Goal: Information Seeking & Learning: Compare options

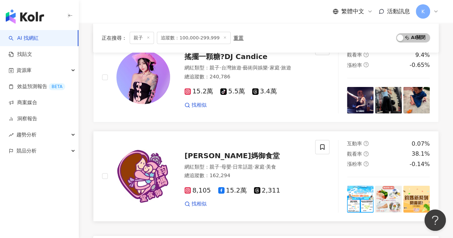
scroll to position [1182, 0]
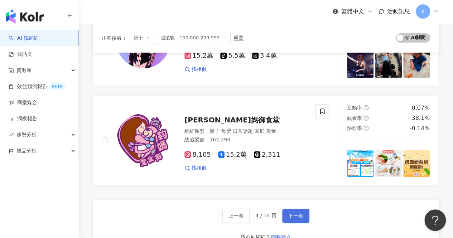
click at [293, 213] on span "下一頁" at bounding box center [295, 216] width 15 height 6
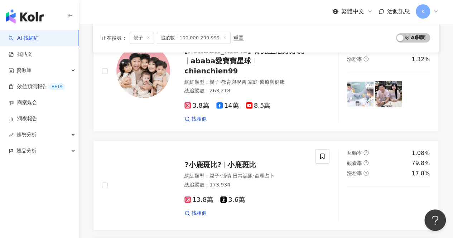
scroll to position [1020, 0]
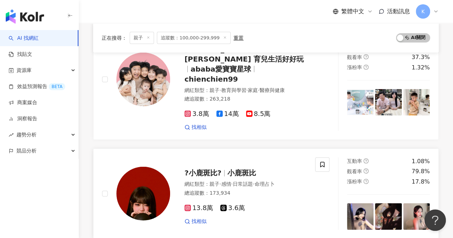
click at [240, 169] on span "小鹿斑比" at bounding box center [242, 173] width 29 height 9
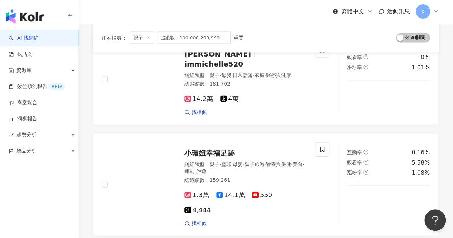
scroll to position [662, 0]
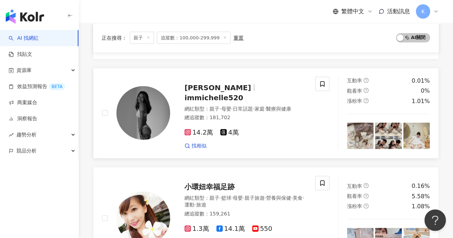
click at [229, 93] on span "immichelle520" at bounding box center [214, 97] width 59 height 9
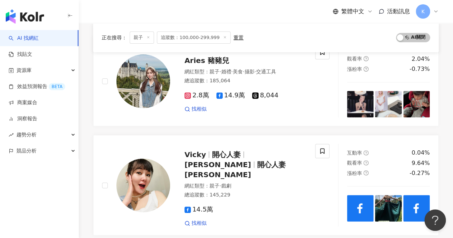
scroll to position [53, 0]
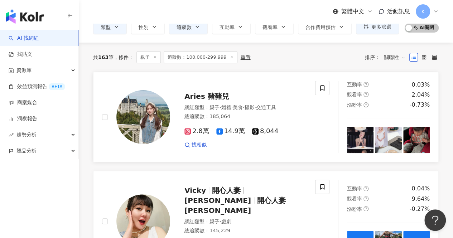
click at [210, 96] on span "Aries 豬豬兒" at bounding box center [207, 96] width 45 height 9
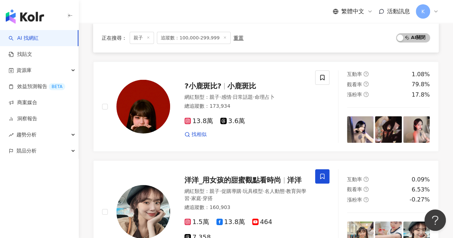
scroll to position [1199, 0]
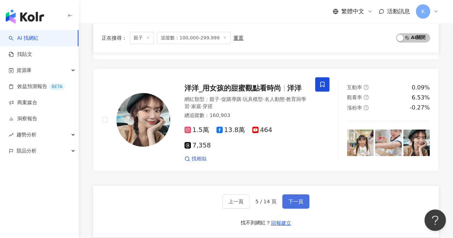
click at [295, 199] on span "下一頁" at bounding box center [295, 202] width 15 height 6
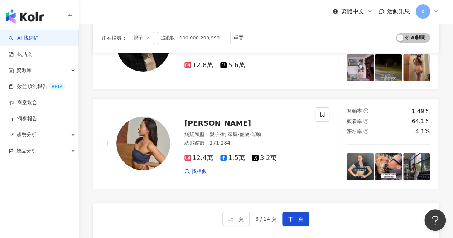
scroll to position [1159, 0]
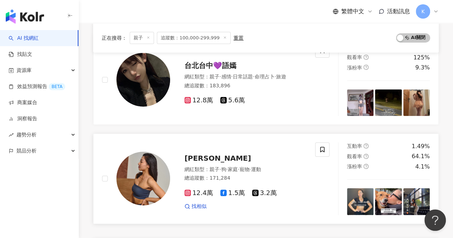
click at [226, 154] on span "Christine Chang" at bounding box center [218, 158] width 67 height 9
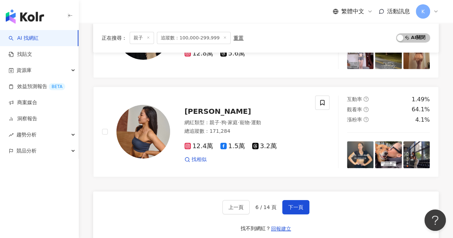
scroll to position [1254, 0]
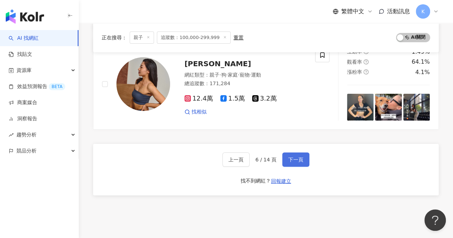
click at [302, 157] on span "下一頁" at bounding box center [295, 160] width 15 height 6
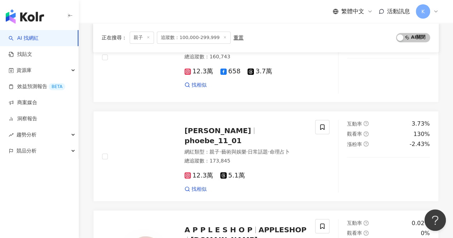
scroll to position [239, 0]
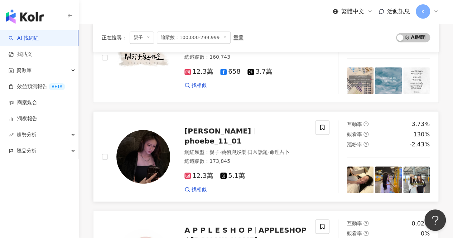
click at [236, 137] on span "phoebe_11_01" at bounding box center [213, 141] width 57 height 9
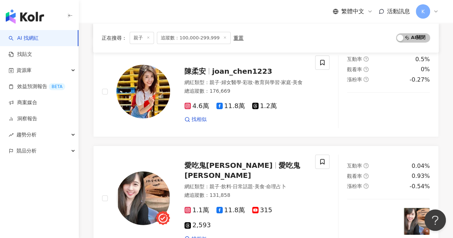
scroll to position [1254, 0]
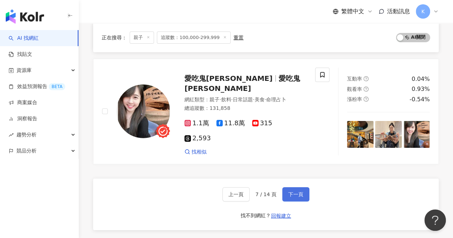
click at [294, 192] on span "下一頁" at bounding box center [295, 195] width 15 height 6
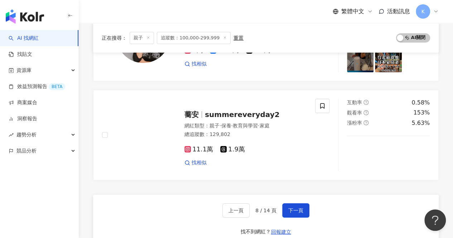
scroll to position [1166, 0]
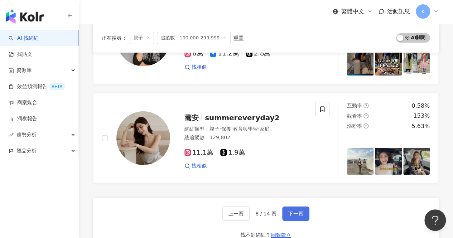
click at [300, 207] on button "下一頁" at bounding box center [295, 214] width 27 height 14
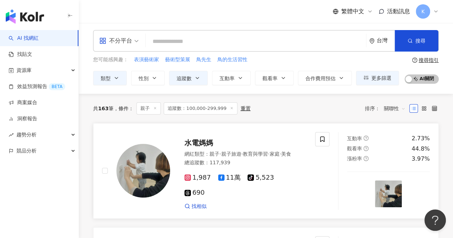
scroll to position [0, 0]
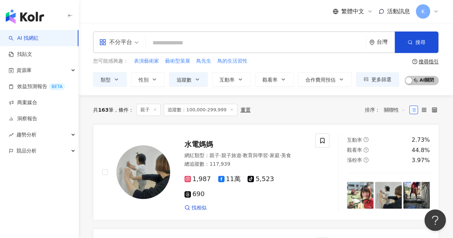
click at [193, 43] on input "search" at bounding box center [256, 43] width 215 height 14
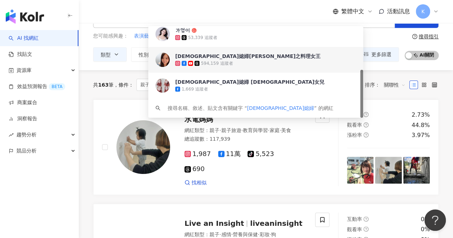
scroll to position [36, 0]
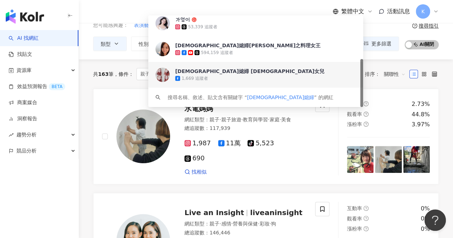
type input "****"
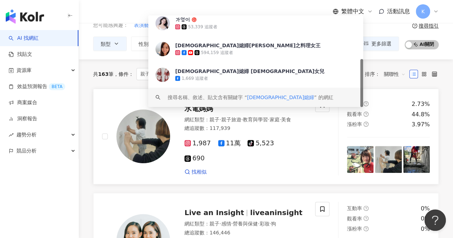
click at [310, 158] on div "水電媽媽 網紅類型 ： 親子 · 親子旅遊 · 教育與學習 · 家庭 · 美食 總追蹤數 ： 117,939 1,987 11萬 tiktok-icon 5,…" at bounding box center [208, 137] width 213 height 78
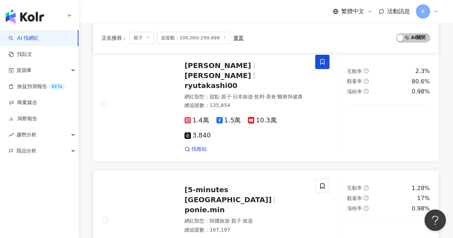
scroll to position [1218, 0]
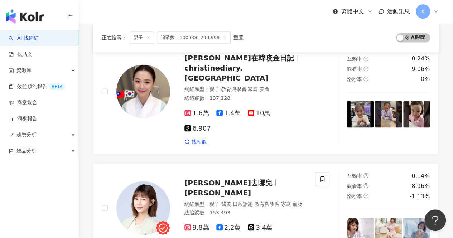
scroll to position [536, 0]
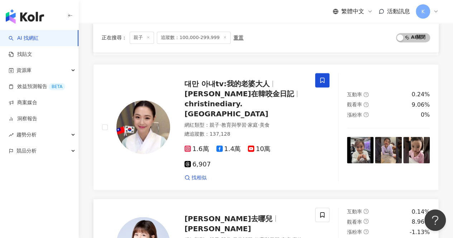
click at [219, 214] on span "朵莉去哪兒" at bounding box center [229, 218] width 88 height 9
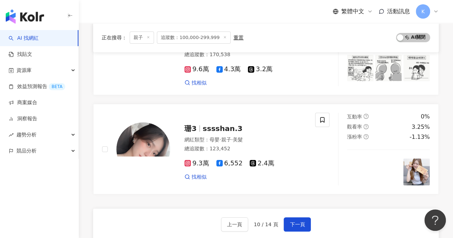
scroll to position [1315, 0]
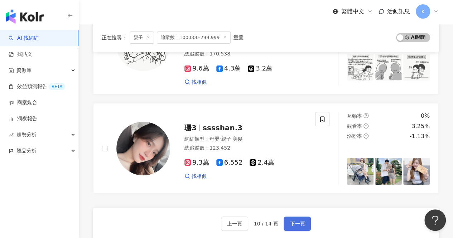
click at [291, 221] on span "下一頁" at bounding box center [297, 224] width 15 height 6
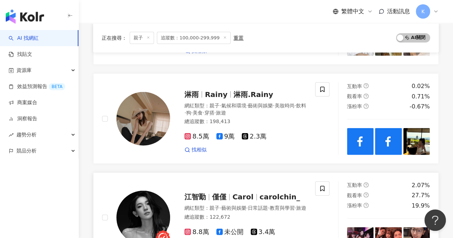
scroll to position [942, 0]
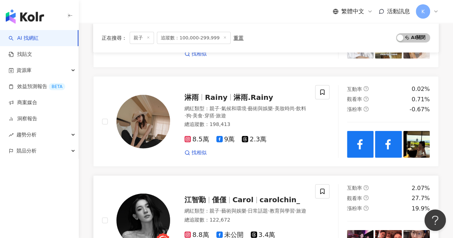
click at [249, 196] on span "Carol" at bounding box center [243, 200] width 21 height 9
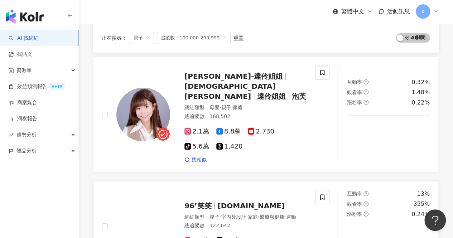
scroll to position [1157, 0]
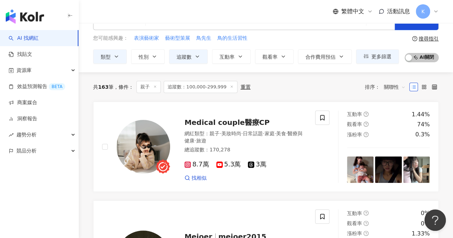
scroll to position [0, 0]
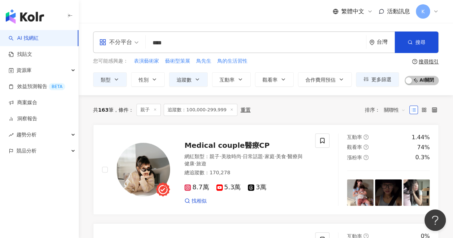
click at [230, 109] on icon at bounding box center [232, 110] width 4 height 4
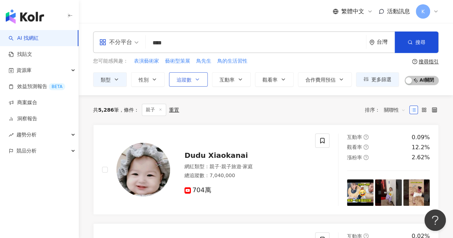
click at [199, 81] on icon "button" at bounding box center [198, 80] width 6 height 6
type input "*"
type input "*******"
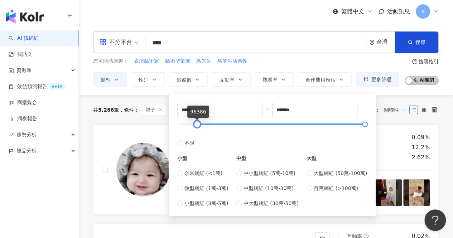
type input "******"
drag, startPoint x: 180, startPoint y: 124, endPoint x: 198, endPoint y: 126, distance: 18.9
click at [198, 126] on div at bounding box center [198, 125] width 4 height 4
drag, startPoint x: 365, startPoint y: 127, endPoint x: 282, endPoint y: 128, distance: 82.8
click at [282, 128] on div "****** - ******* 不限 小型 奈米網紅 (<1萬) 微型網紅 (1萬-3萬) 小型網紅 (3萬-5萬) 中型 中小型網紅 (5萬-10萬) 中…" at bounding box center [272, 155] width 190 height 105
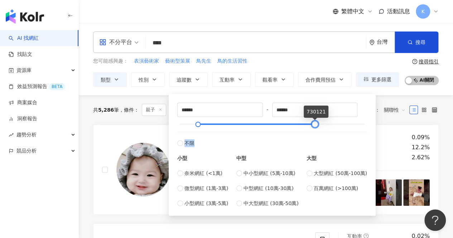
click at [287, 128] on div "****** - ****** 不限 小型 奈米網紅 (<1萬) 微型網紅 (1萬-3萬) 小型網紅 (3萬-5萬) 中型 中小型網紅 (5萬-10萬) 中型…" at bounding box center [272, 155] width 190 height 105
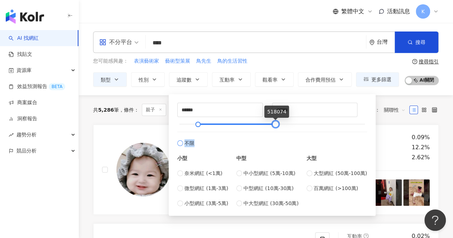
type input "******"
click at [272, 137] on label "不限" at bounding box center [272, 139] width 190 height 15
type input "*"
type input "*******"
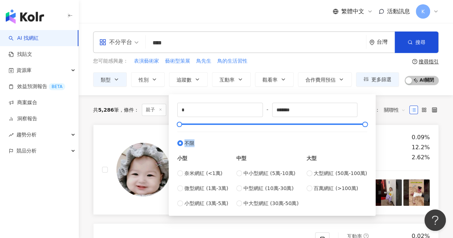
click at [100, 136] on div "Dudu Xiaokanai 網紅類型 ： 親子 · 親子旅遊 · 家庭 總追蹤數 ： 7,040,000 704萬" at bounding box center [216, 170] width 245 height 73
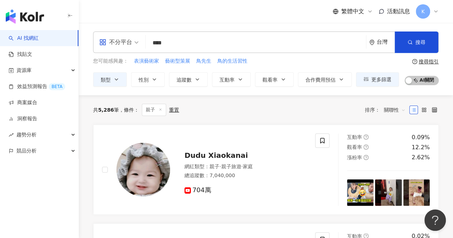
click at [205, 40] on input "****" at bounding box center [256, 43] width 215 height 14
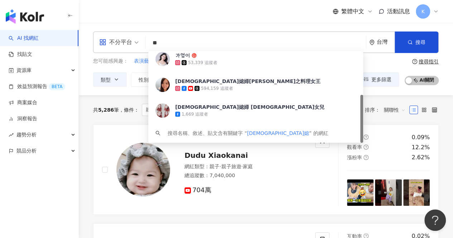
type input "*"
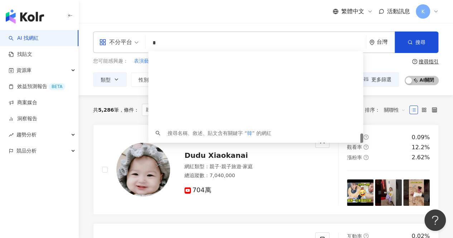
scroll to position [1, 0]
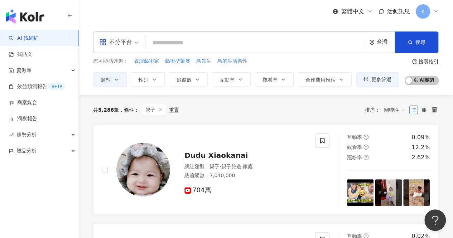
click at [172, 110] on div "重置" at bounding box center [174, 110] width 10 height 6
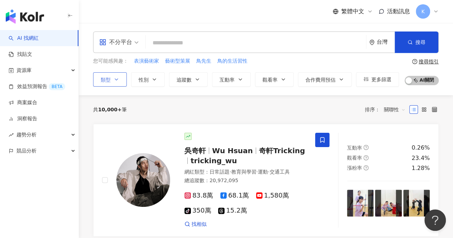
click at [112, 77] on button "類型" at bounding box center [110, 79] width 34 height 14
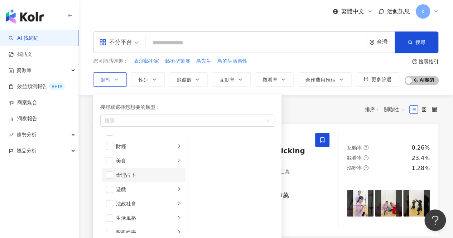
scroll to position [72, 0]
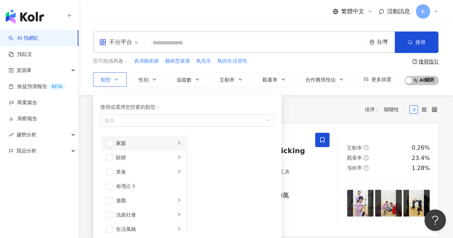
click at [138, 143] on div "家庭" at bounding box center [145, 143] width 59 height 8
click at [204, 156] on div "親子" at bounding box center [236, 158] width 66 height 8
click at [260, 197] on ul "母嬰 親子" at bounding box center [230, 184] width 87 height 99
click at [302, 207] on div "83.8萬 68.1萬 1,580萬 tiktok-icon 350萬 15.2萬" at bounding box center [246, 203] width 122 height 23
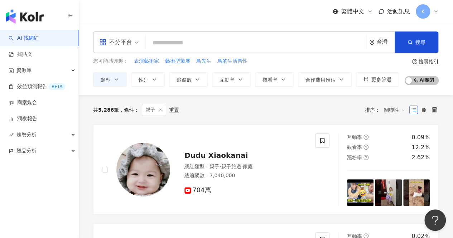
click at [220, 112] on div "共 5,286 筆 條件 ： 親子 重置 排序： 關聯性" at bounding box center [266, 110] width 346 height 12
click at [200, 79] on button "追蹤數" at bounding box center [188, 79] width 39 height 14
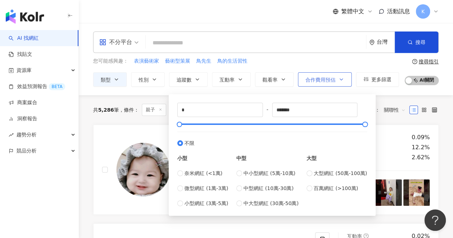
click at [342, 78] on icon "button" at bounding box center [342, 80] width 6 height 6
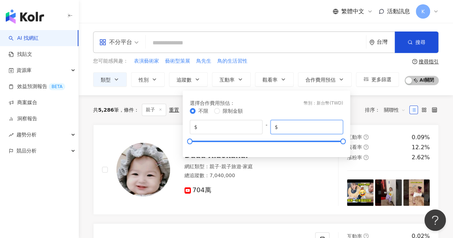
click at [301, 128] on input "*******" at bounding box center [308, 127] width 59 height 8
type input "******"
click at [330, 190] on div "Dudu Xiaokanai 網紅類型 ： 親子 · 親子旅遊 · 家庭 總追蹤數 ： 7,040,000 704萬" at bounding box center [216, 170] width 245 height 73
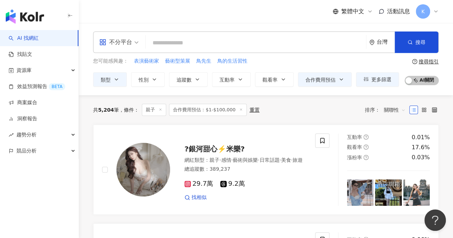
click at [239, 110] on icon at bounding box center [241, 110] width 4 height 4
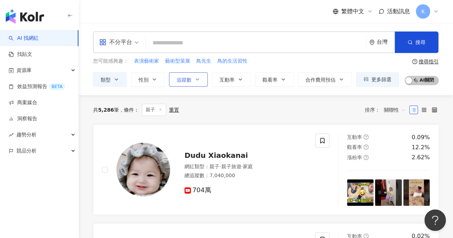
click at [200, 78] on button "追蹤數" at bounding box center [188, 79] width 39 height 14
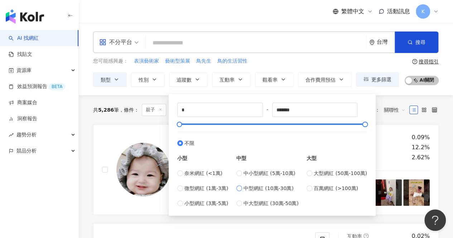
click at [268, 190] on span "中型網紅 (10萬-30萬)" at bounding box center [269, 189] width 50 height 8
type input "******"
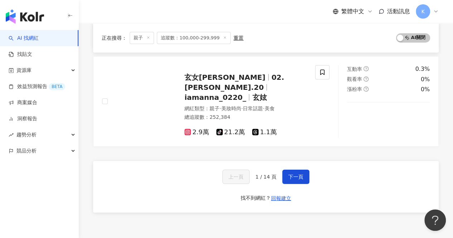
scroll to position [1218, 0]
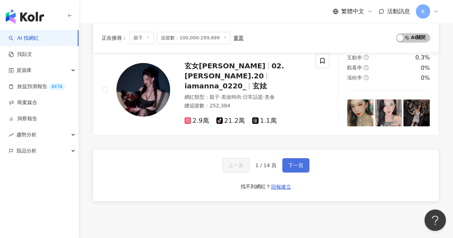
click at [298, 163] on span "下一頁" at bounding box center [295, 166] width 15 height 6
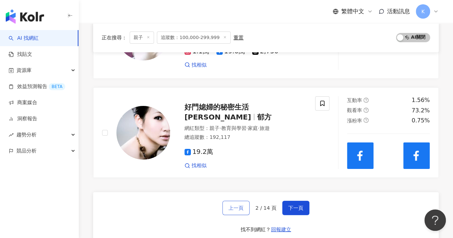
scroll to position [1235, 0]
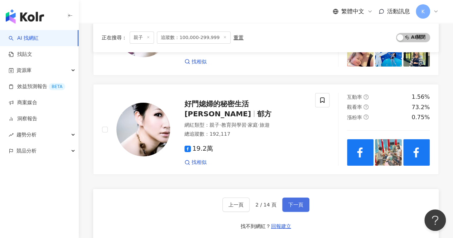
click at [300, 202] on span "下一頁" at bounding box center [295, 205] width 15 height 6
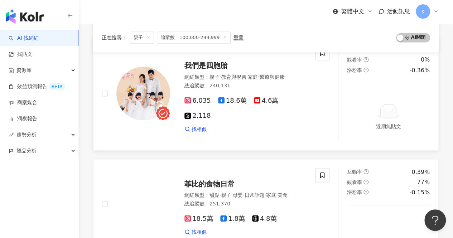
scroll to position [655, 0]
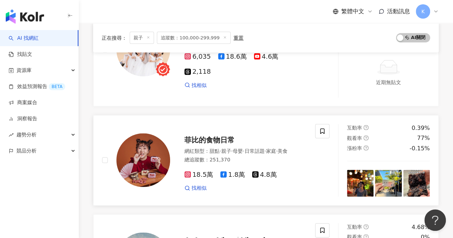
click at [219, 137] on span "菲比的食物日常" at bounding box center [210, 139] width 50 height 9
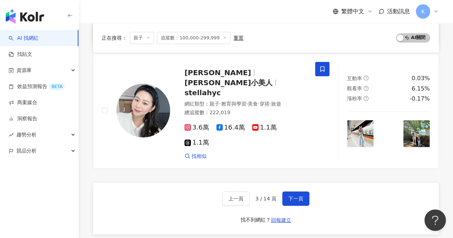
scroll to position [1300, 0]
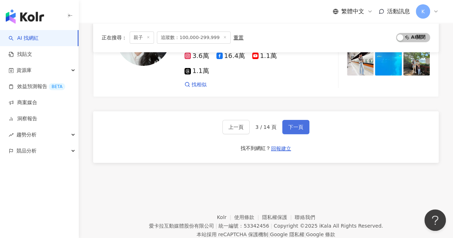
click at [292, 124] on span "下一頁" at bounding box center [295, 127] width 15 height 6
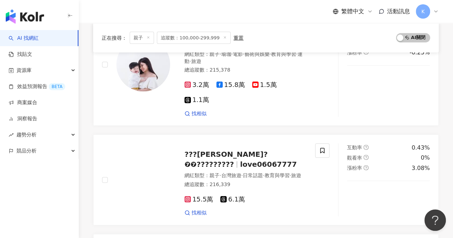
scroll to position [708, 0]
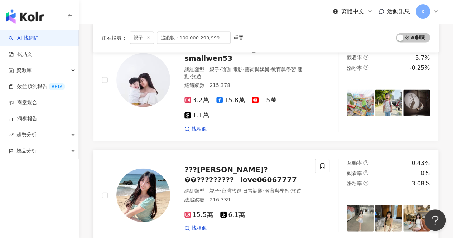
click at [209, 166] on span "???張七七?❼❼?????????" at bounding box center [226, 175] width 83 height 19
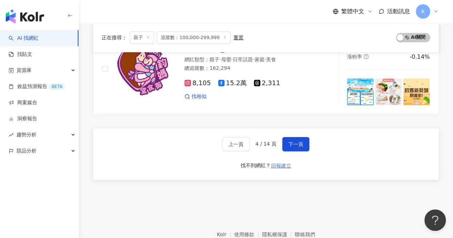
scroll to position [1254, 0]
click at [297, 137] on button "下一頁" at bounding box center [295, 144] width 27 height 14
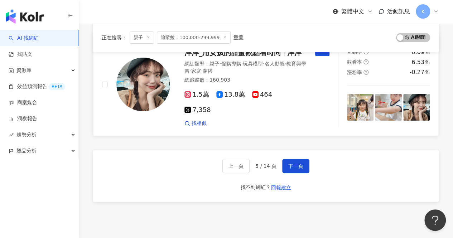
scroll to position [1235, 0]
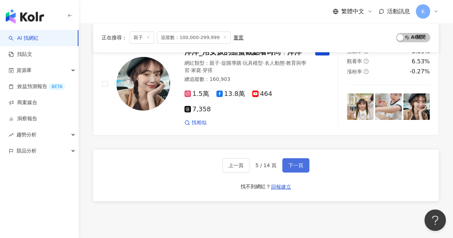
click at [297, 158] on button "下一頁" at bounding box center [295, 165] width 27 height 14
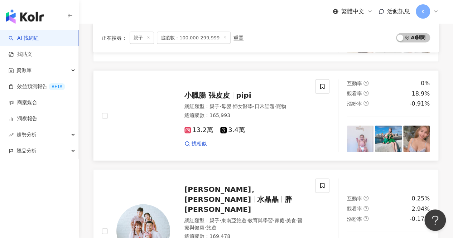
scroll to position [766, 0]
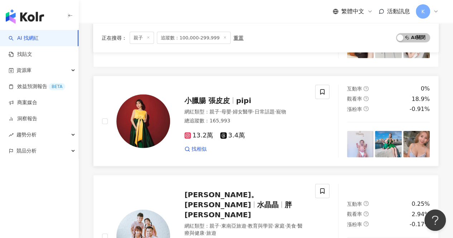
click at [214, 96] on span "小臘腸 張皮皮" at bounding box center [208, 100] width 46 height 9
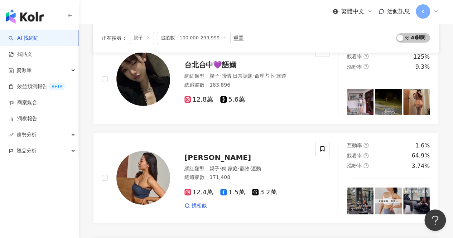
scroll to position [1196, 0]
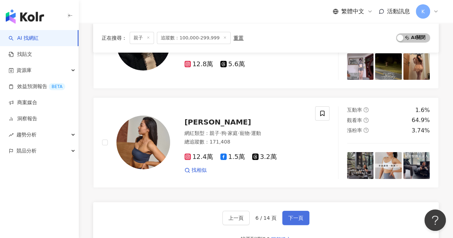
click at [295, 215] on span "下一頁" at bounding box center [295, 218] width 15 height 6
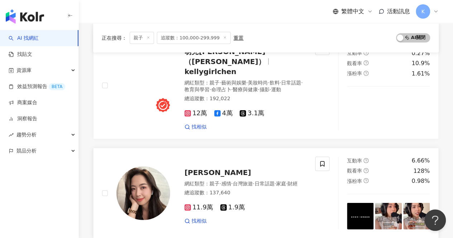
scroll to position [933, 0]
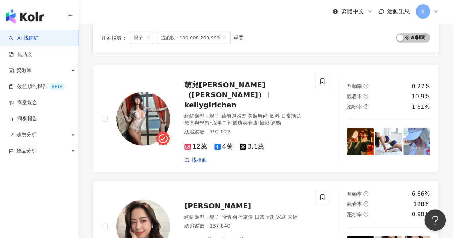
click at [199, 202] on span "陳慧光" at bounding box center [218, 206] width 67 height 9
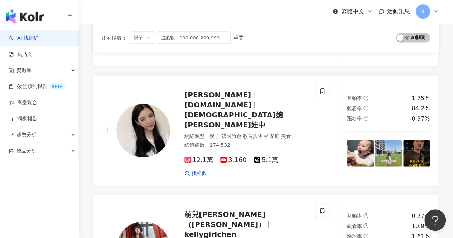
scroll to position [682, 0]
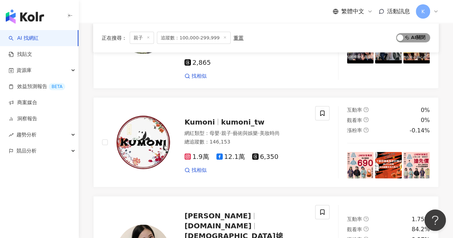
click at [414, 38] on span "AI 開啟 AI 關閉" at bounding box center [413, 37] width 34 height 9
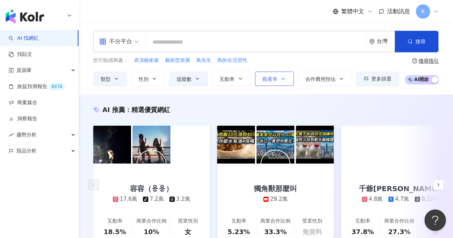
scroll to position [0, 0]
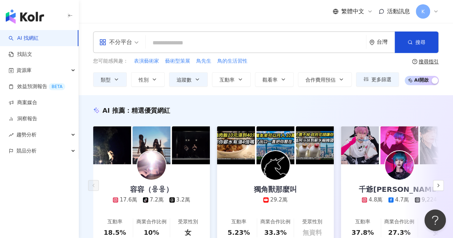
click at [219, 43] on input "search" at bounding box center [256, 43] width 215 height 14
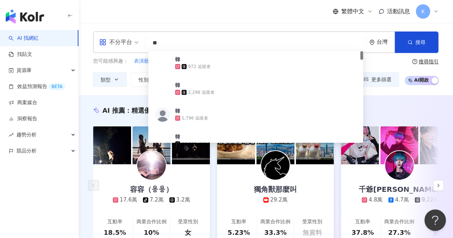
type input "*"
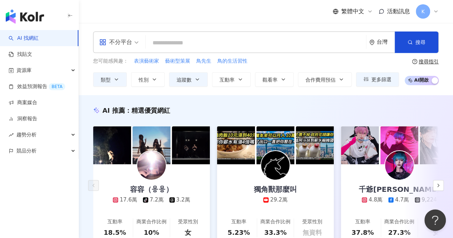
click at [158, 163] on img at bounding box center [151, 165] width 29 height 29
click at [118, 79] on icon "button" at bounding box center [117, 80] width 6 height 6
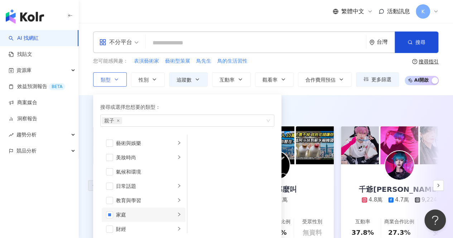
click at [145, 212] on div "家庭" at bounding box center [145, 215] width 59 height 8
click at [212, 161] on li "親子" at bounding box center [231, 157] width 84 height 14
click at [195, 156] on span "button" at bounding box center [196, 157] width 7 height 7
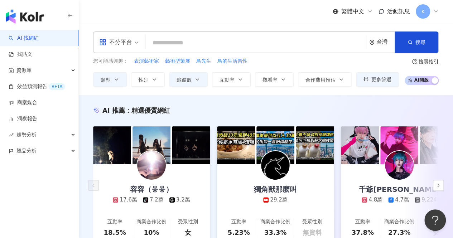
click at [318, 186] on link "獨角獸那麼叫 29.2萬 互動率 5.23% 商業合作比例 33.3% 受眾性別 無資料" at bounding box center [275, 204] width 117 height 80
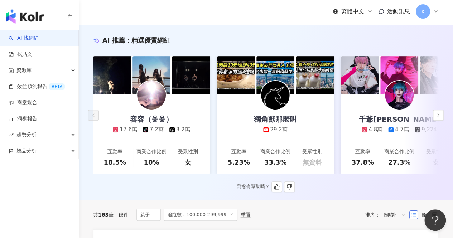
scroll to position [72, 0]
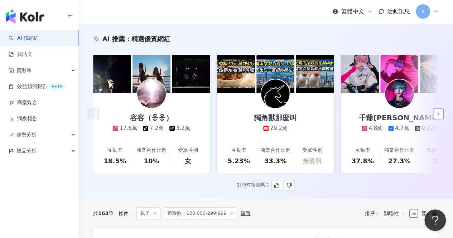
click at [438, 116] on icon "button" at bounding box center [439, 114] width 6 height 6
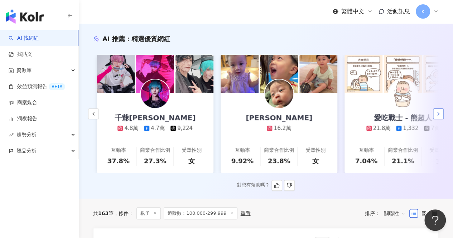
scroll to position [0, 248]
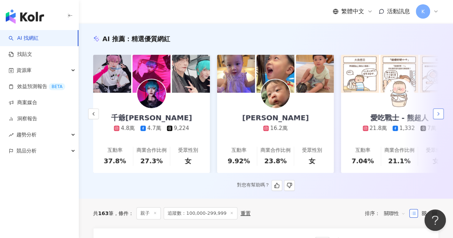
click at [438, 116] on icon "button" at bounding box center [439, 114] width 6 height 6
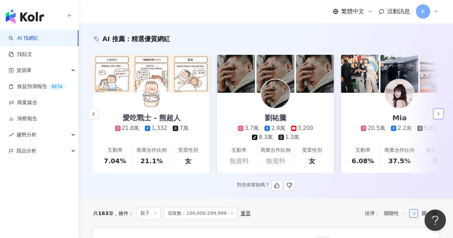
click at [438, 116] on icon "button" at bounding box center [439, 114] width 6 height 6
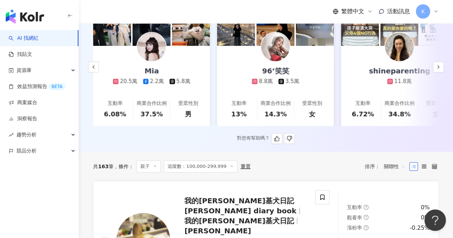
scroll to position [107, 0]
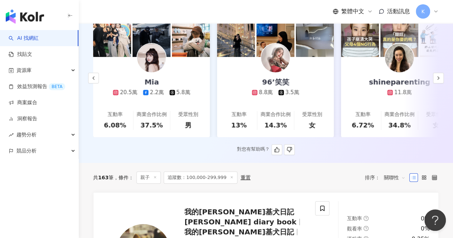
click at [154, 64] on img at bounding box center [151, 58] width 29 height 29
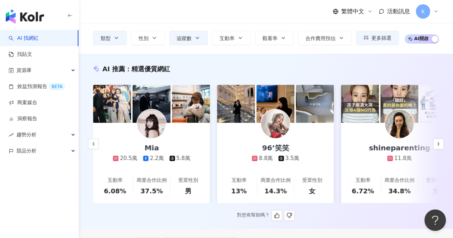
scroll to position [36, 0]
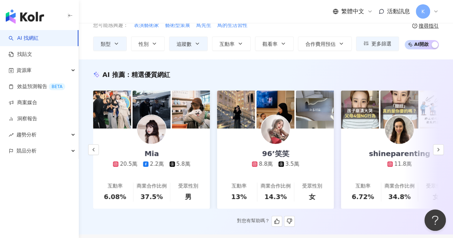
click at [321, 159] on link "96’笑笑 8.8萬 3.5萬 互動率 13% 商業合作比例 14.3% 受眾性別 女" at bounding box center [275, 169] width 117 height 80
click at [437, 151] on icon "button" at bounding box center [439, 150] width 6 height 6
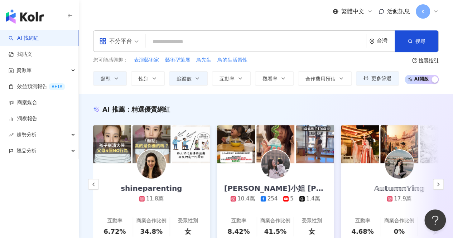
scroll to position [0, 0]
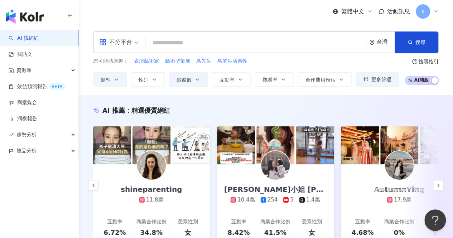
click at [154, 166] on img at bounding box center [151, 165] width 29 height 29
click at [271, 163] on img at bounding box center [275, 165] width 29 height 29
click at [439, 187] on polyline "button" at bounding box center [438, 185] width 1 height 3
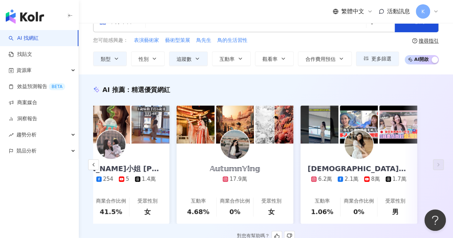
scroll to position [72, 0]
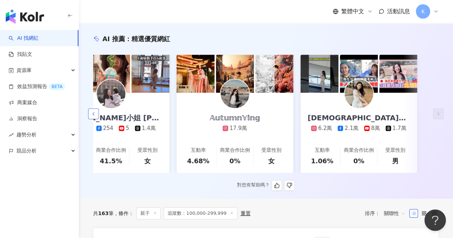
click at [95, 117] on icon "button" at bounding box center [94, 114] width 6 height 6
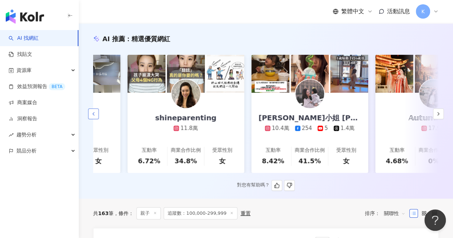
click at [95, 117] on icon "button" at bounding box center [94, 114] width 6 height 6
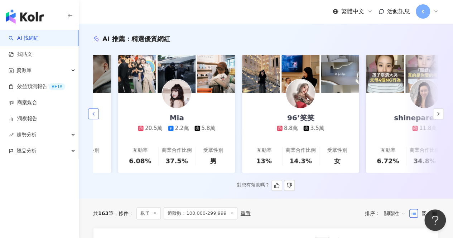
click at [95, 117] on icon "button" at bounding box center [94, 114] width 6 height 6
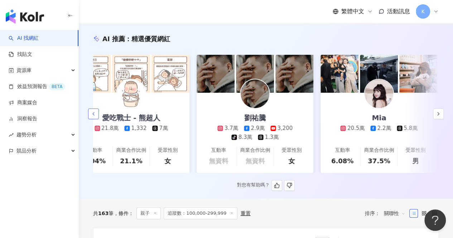
click at [95, 117] on icon "button" at bounding box center [94, 114] width 6 height 6
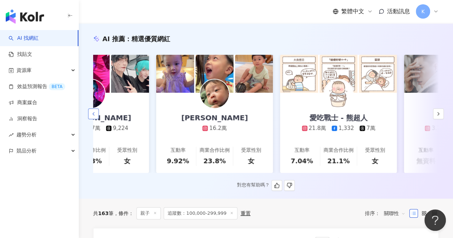
click at [95, 117] on icon "button" at bounding box center [94, 114] width 6 height 6
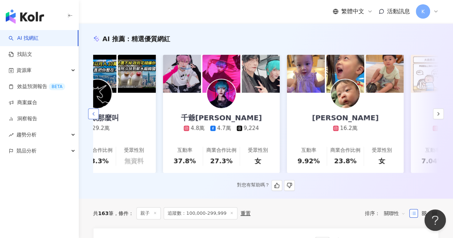
scroll to position [0, 41]
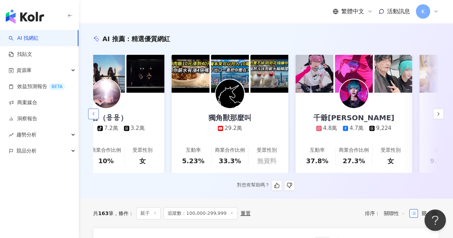
click at [94, 117] on icon "button" at bounding box center [94, 114] width 6 height 6
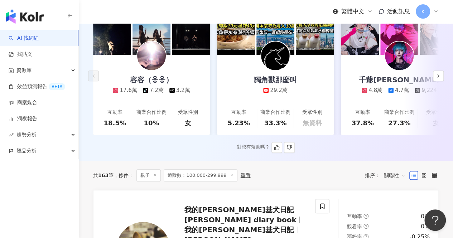
scroll to position [143, 0]
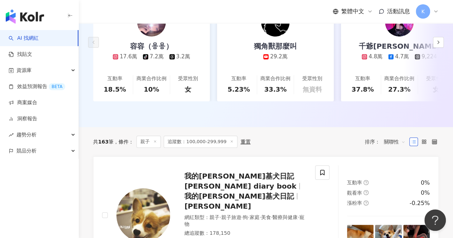
click at [230, 143] on icon at bounding box center [232, 142] width 4 height 4
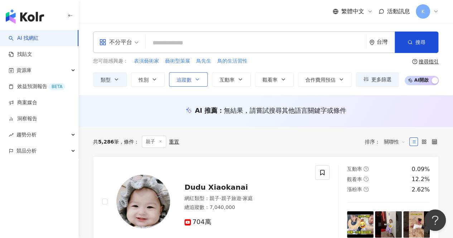
click at [201, 80] on button "追蹤數" at bounding box center [188, 79] width 39 height 14
type input "*"
type input "*******"
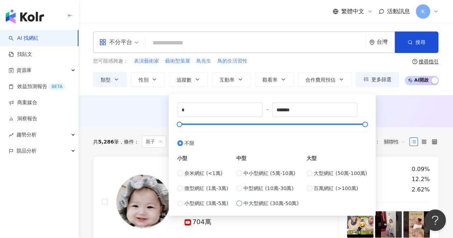
click at [268, 203] on span "中大型網紅 (30萬-50萬)" at bounding box center [271, 204] width 55 height 8
type input "******"
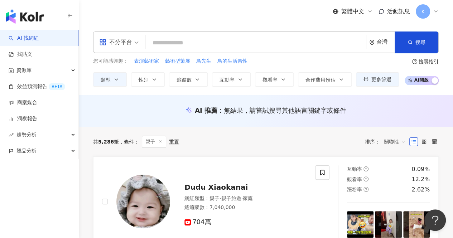
click at [398, 150] on div "共 5,286 筆 條件 ： 親子 重置 排序： 關聯性" at bounding box center [266, 141] width 346 height 29
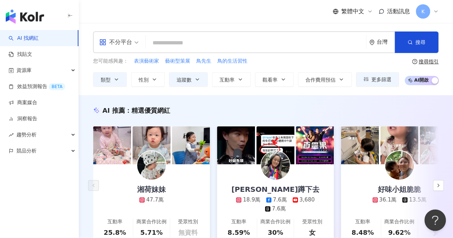
scroll to position [36, 0]
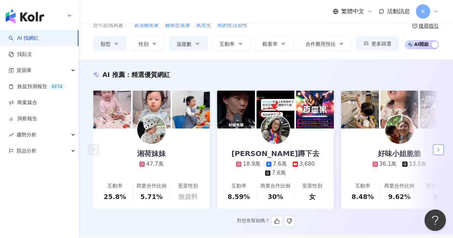
click at [437, 153] on icon "button" at bounding box center [439, 150] width 6 height 6
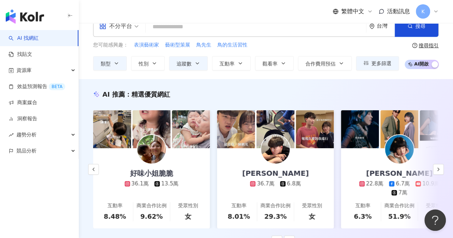
scroll to position [0, 0]
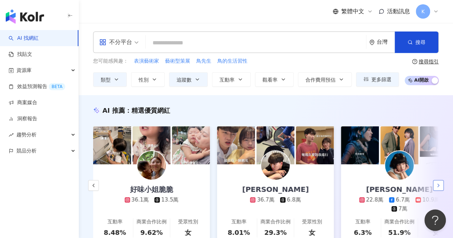
click at [439, 186] on icon "button" at bounding box center [439, 186] width 6 height 6
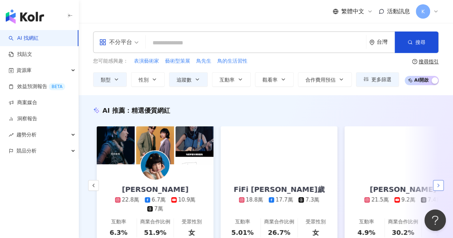
scroll to position [0, 496]
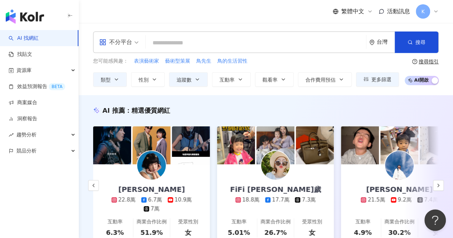
click at [319, 175] on div "FiFi 吳三歲 18.8萬 17.7萬 7.3萬" at bounding box center [275, 183] width 105 height 39
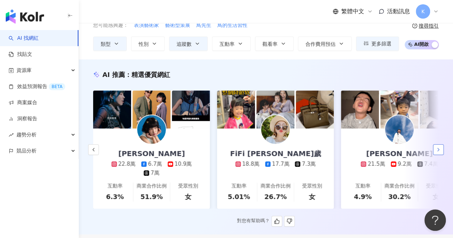
click at [442, 152] on button "button" at bounding box center [438, 149] width 11 height 11
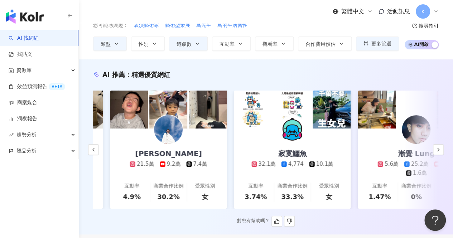
scroll to position [0, 744]
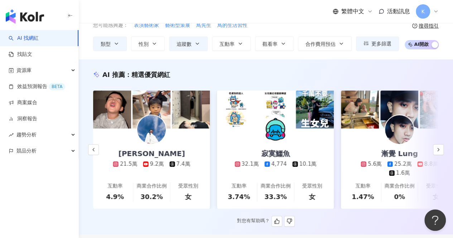
click at [157, 135] on img at bounding box center [151, 129] width 29 height 29
click at [439, 153] on icon "button" at bounding box center [439, 150] width 6 height 6
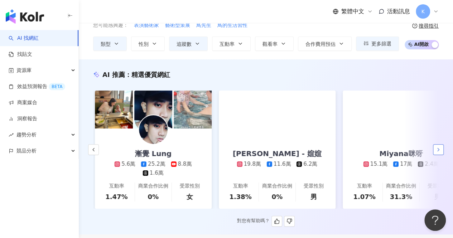
scroll to position [0, 992]
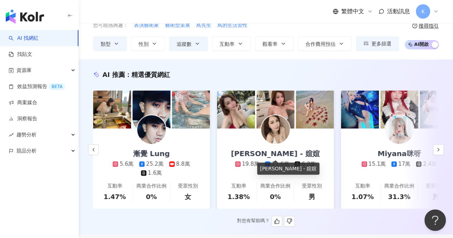
click at [285, 155] on div "[PERSON_NAME] - 媗媗" at bounding box center [275, 154] width 103 height 10
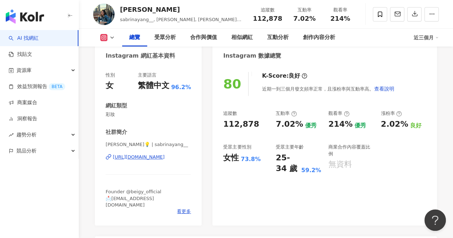
scroll to position [44, 0]
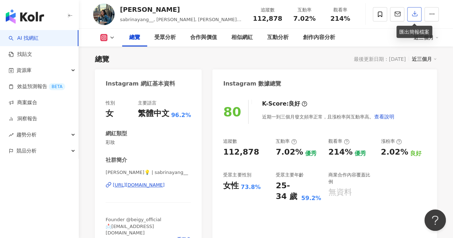
click at [415, 15] on icon "button" at bounding box center [415, 13] width 6 height 6
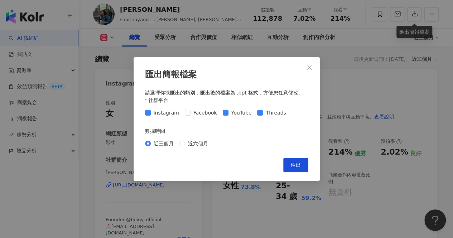
click at [218, 115] on div "Instagram Facebook YouTube Threads" at bounding box center [217, 113] width 144 height 8
click at [263, 113] on span "Threads" at bounding box center [276, 113] width 26 height 8
click at [263, 114] on span "Threads" at bounding box center [276, 113] width 26 height 8
click at [295, 162] on span "匯出" at bounding box center [296, 165] width 10 height 6
click at [310, 66] on icon "close" at bounding box center [310, 68] width 6 height 6
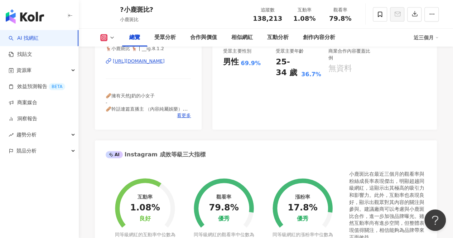
scroll to position [143, 0]
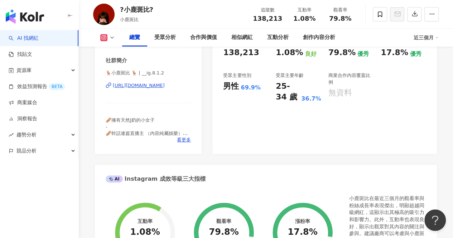
click at [160, 88] on div "https://www.instagram.com/__ig.8.1.2/" at bounding box center [139, 85] width 52 height 6
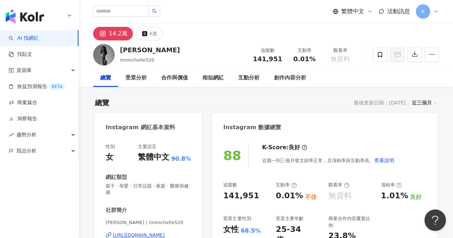
scroll to position [36, 0]
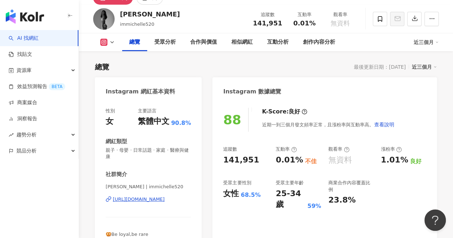
click at [150, 204] on div "Michelle Wang | immichelle520 https://www.instagram.com/immichelle520/" at bounding box center [148, 205] width 85 height 42
click at [151, 202] on div "https://www.instagram.com/immichelle520/" at bounding box center [139, 199] width 52 height 6
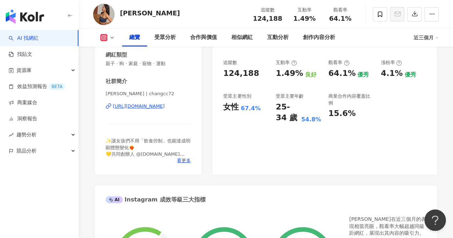
scroll to position [72, 0]
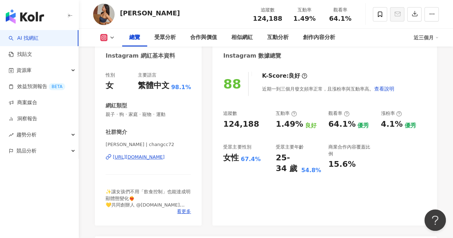
click at [165, 157] on div "[URL][DOMAIN_NAME]" at bounding box center [139, 157] width 52 height 6
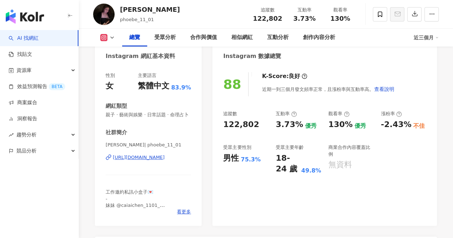
scroll to position [72, 0]
click at [154, 161] on div "[URL][DOMAIN_NAME]" at bounding box center [139, 157] width 52 height 6
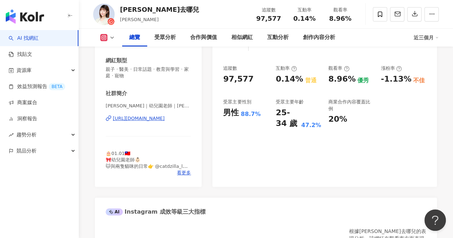
scroll to position [107, 0]
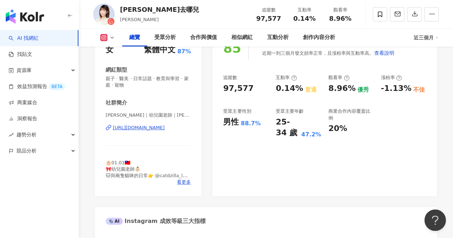
click at [165, 126] on div "[URL][DOMAIN_NAME]" at bounding box center [139, 128] width 52 height 6
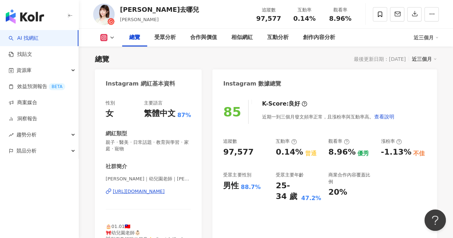
scroll to position [72, 0]
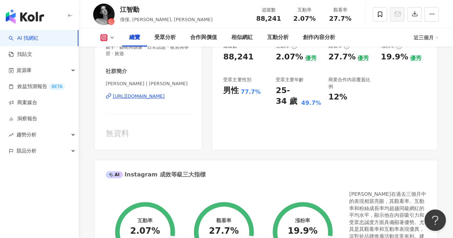
scroll to position [143, 0]
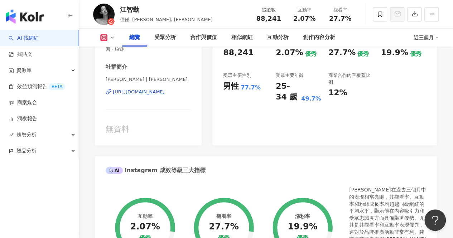
click at [161, 93] on div "https://www.instagram.com/carolchin_/" at bounding box center [139, 92] width 52 height 6
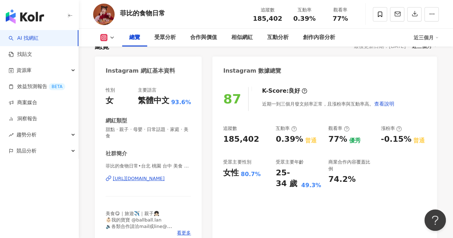
scroll to position [72, 0]
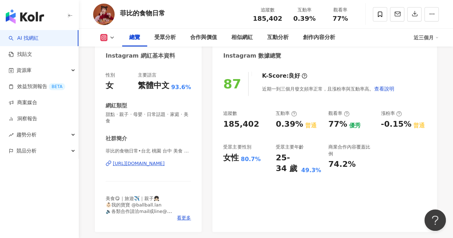
click at [165, 164] on div "[URL][DOMAIN_NAME]" at bounding box center [139, 164] width 52 height 6
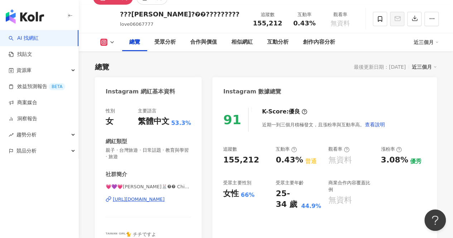
scroll to position [72, 0]
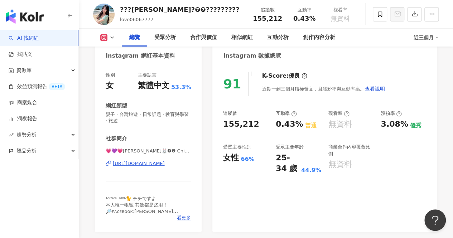
click at [162, 163] on div "[URL][DOMAIN_NAME]" at bounding box center [139, 164] width 52 height 6
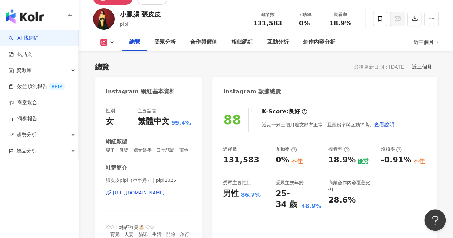
scroll to position [72, 0]
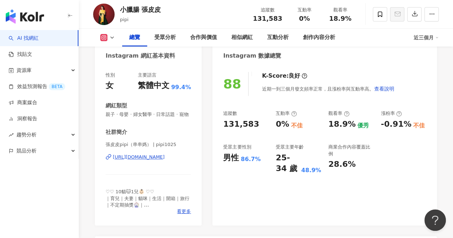
click at [165, 161] on div "[URL][DOMAIN_NAME]" at bounding box center [139, 157] width 52 height 6
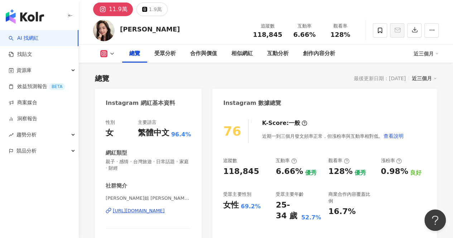
scroll to position [36, 0]
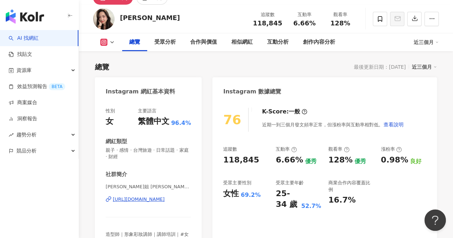
click at [162, 201] on div "[URL][DOMAIN_NAME]" at bounding box center [139, 199] width 52 height 6
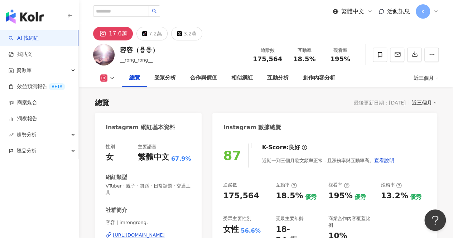
scroll to position [36, 0]
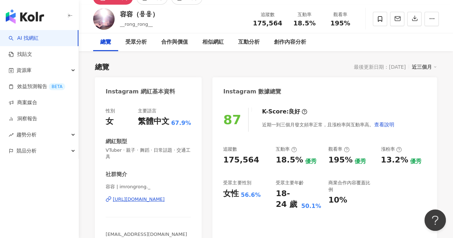
click at [151, 200] on div "[URL][DOMAIN_NAME]" at bounding box center [139, 199] width 52 height 6
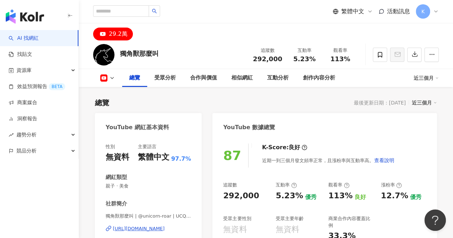
scroll to position [72, 0]
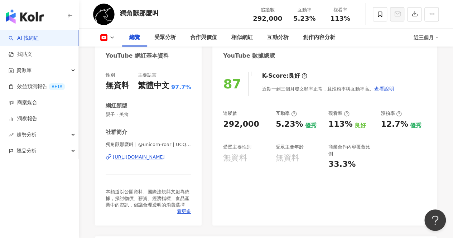
click at [158, 159] on div "[URL][DOMAIN_NAME]" at bounding box center [139, 157] width 52 height 6
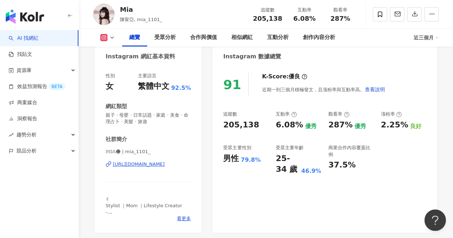
scroll to position [72, 0]
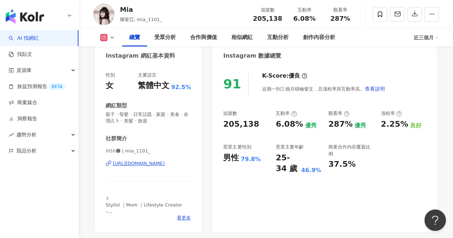
click at [165, 164] on div "[URL][DOMAIN_NAME]" at bounding box center [139, 164] width 52 height 6
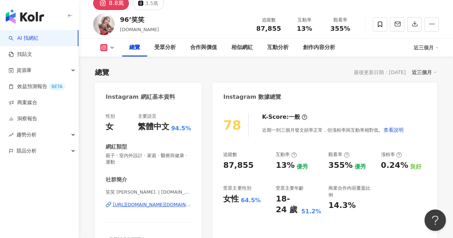
scroll to position [36, 0]
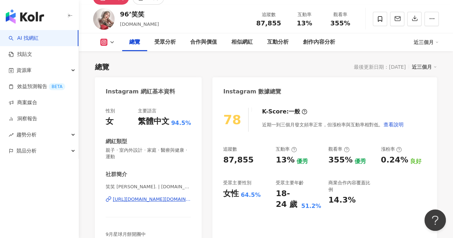
click at [140, 199] on div "[URL][DOMAIN_NAME][DOMAIN_NAME]" at bounding box center [152, 199] width 78 height 6
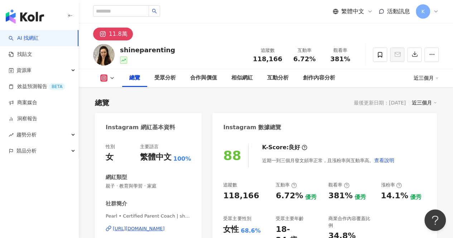
scroll to position [36, 0]
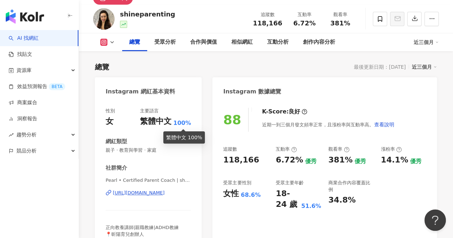
click at [161, 194] on div "https://www.instagram.com/shineparenting/" at bounding box center [139, 193] width 52 height 6
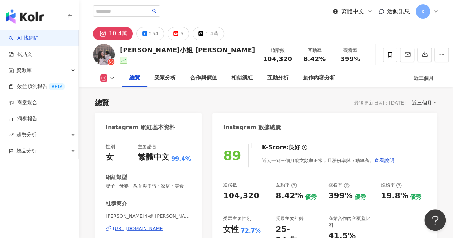
scroll to position [36, 0]
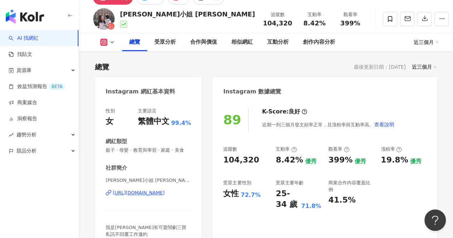
click at [151, 196] on div "[URL][DOMAIN_NAME]" at bounding box center [139, 193] width 52 height 6
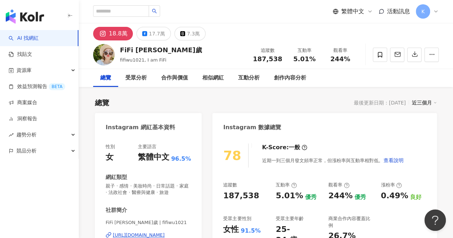
scroll to position [36, 0]
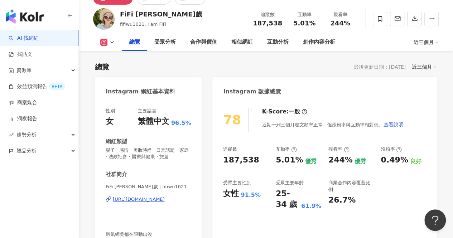
click at [152, 198] on div "https://www.instagram.com/fifiwu1021/" at bounding box center [139, 199] width 52 height 6
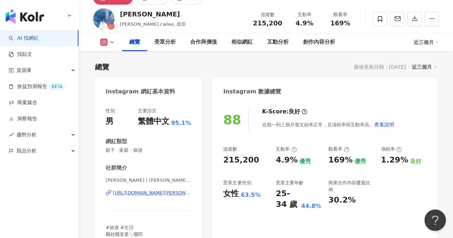
scroll to position [72, 0]
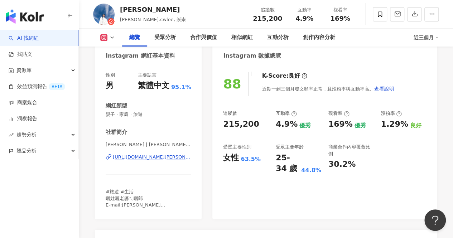
click at [151, 158] on div "https://www.instagram.com/daniel.cwlee/" at bounding box center [152, 157] width 78 height 6
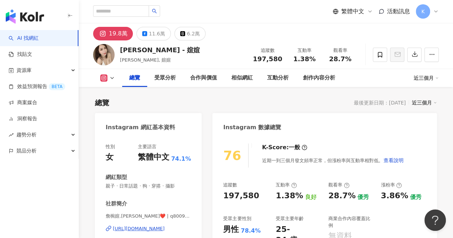
scroll to position [36, 0]
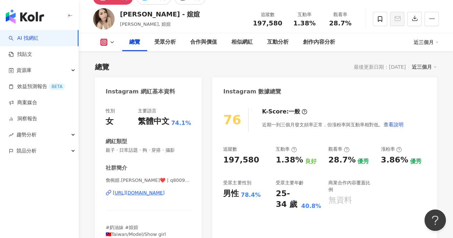
click at [165, 195] on div "[URL][DOMAIN_NAME]" at bounding box center [139, 193] width 52 height 6
